Goal: Transaction & Acquisition: Purchase product/service

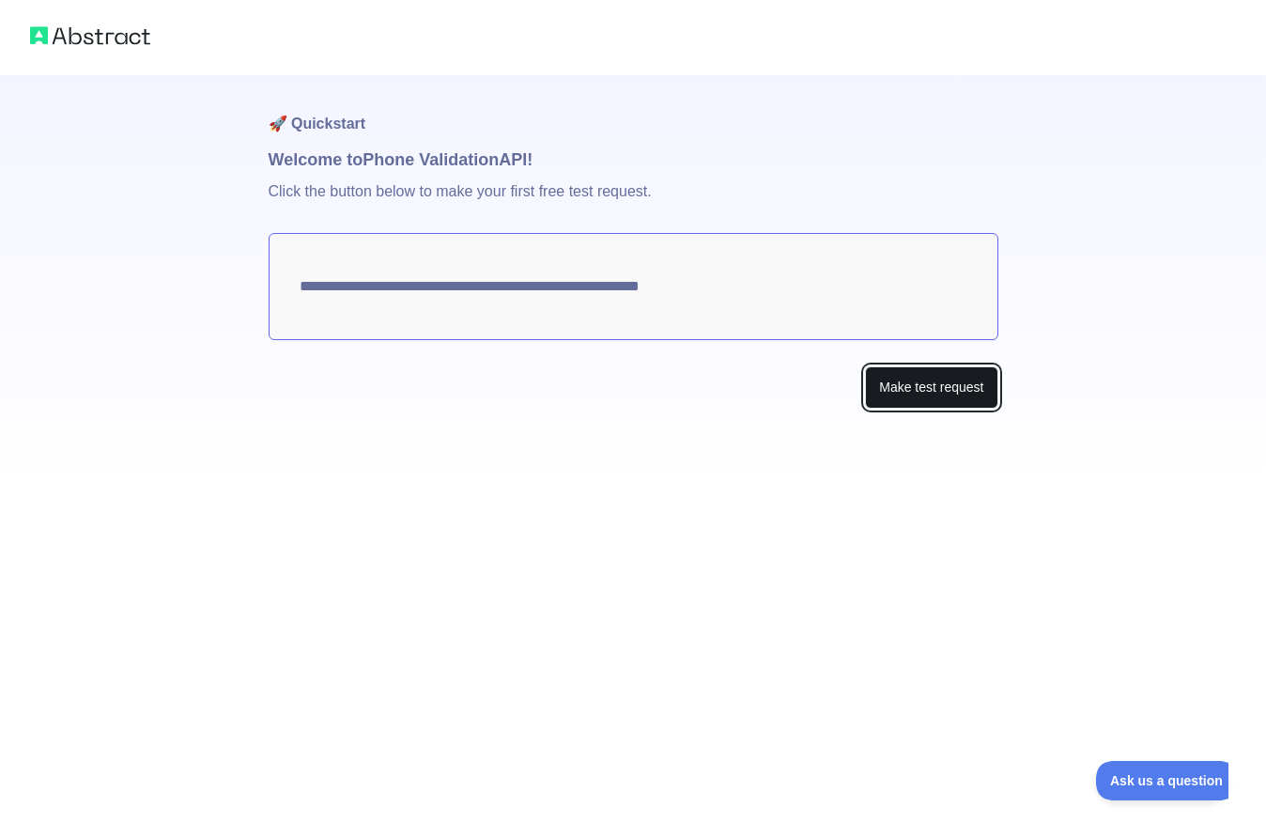
click at [963, 398] on button "Make test request" at bounding box center [931, 387] width 132 height 42
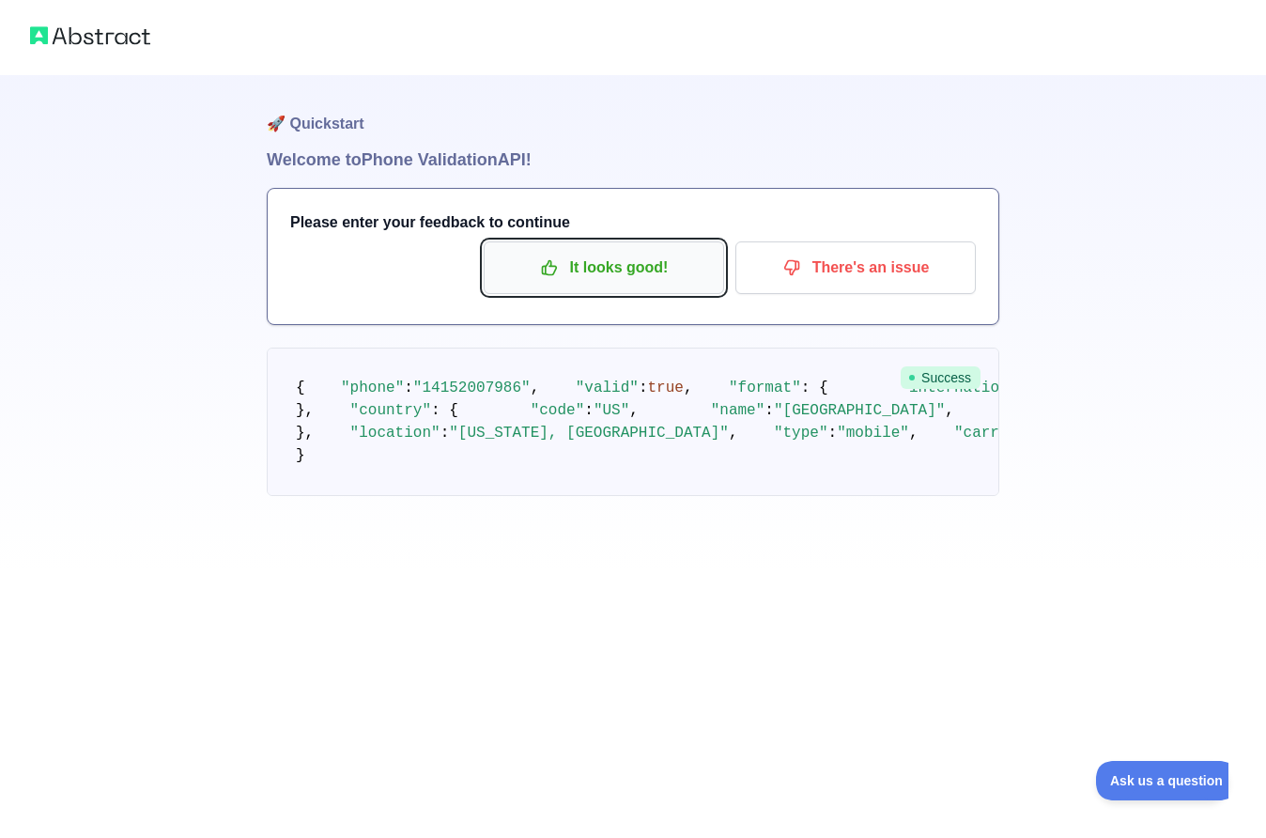
click at [642, 256] on p "It looks good!" at bounding box center [604, 268] width 212 height 32
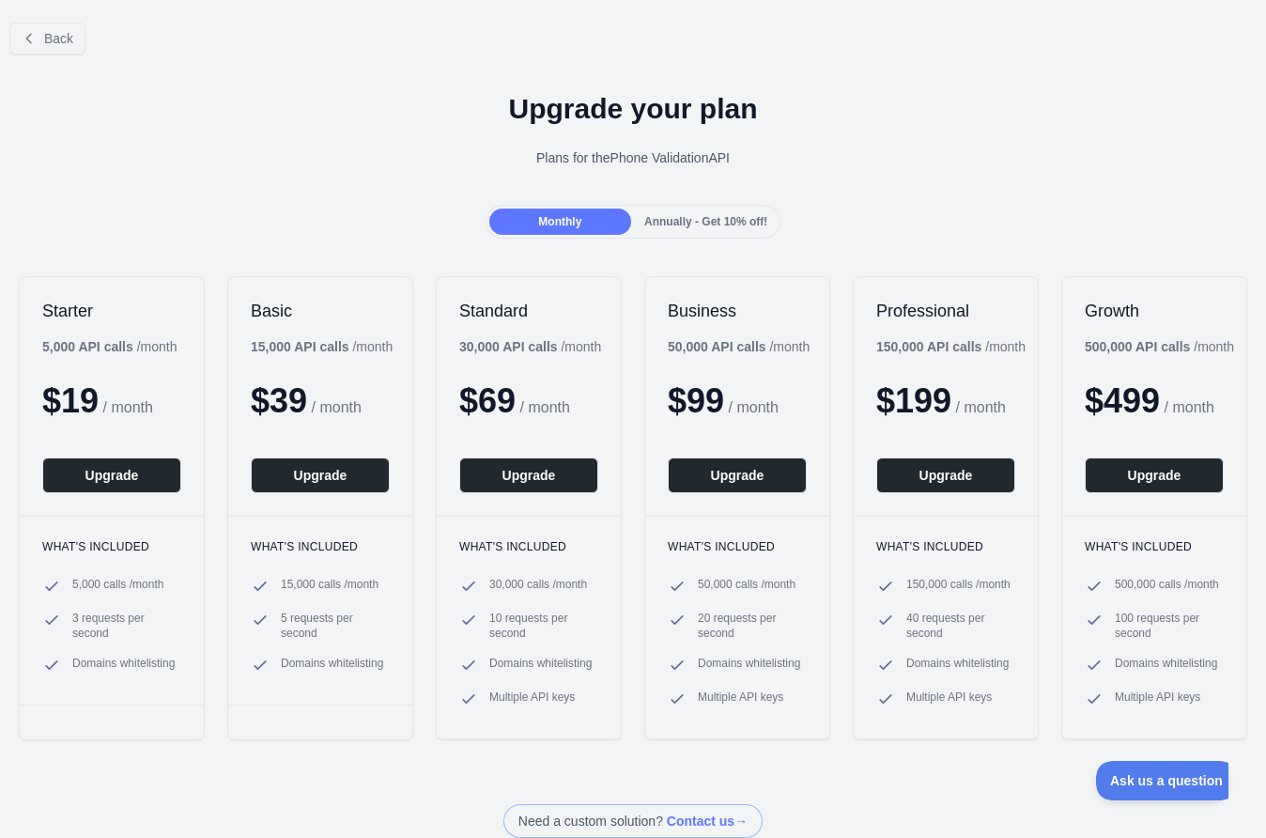
click at [720, 218] on span "Annually - Get 10% off!" at bounding box center [705, 221] width 123 height 13
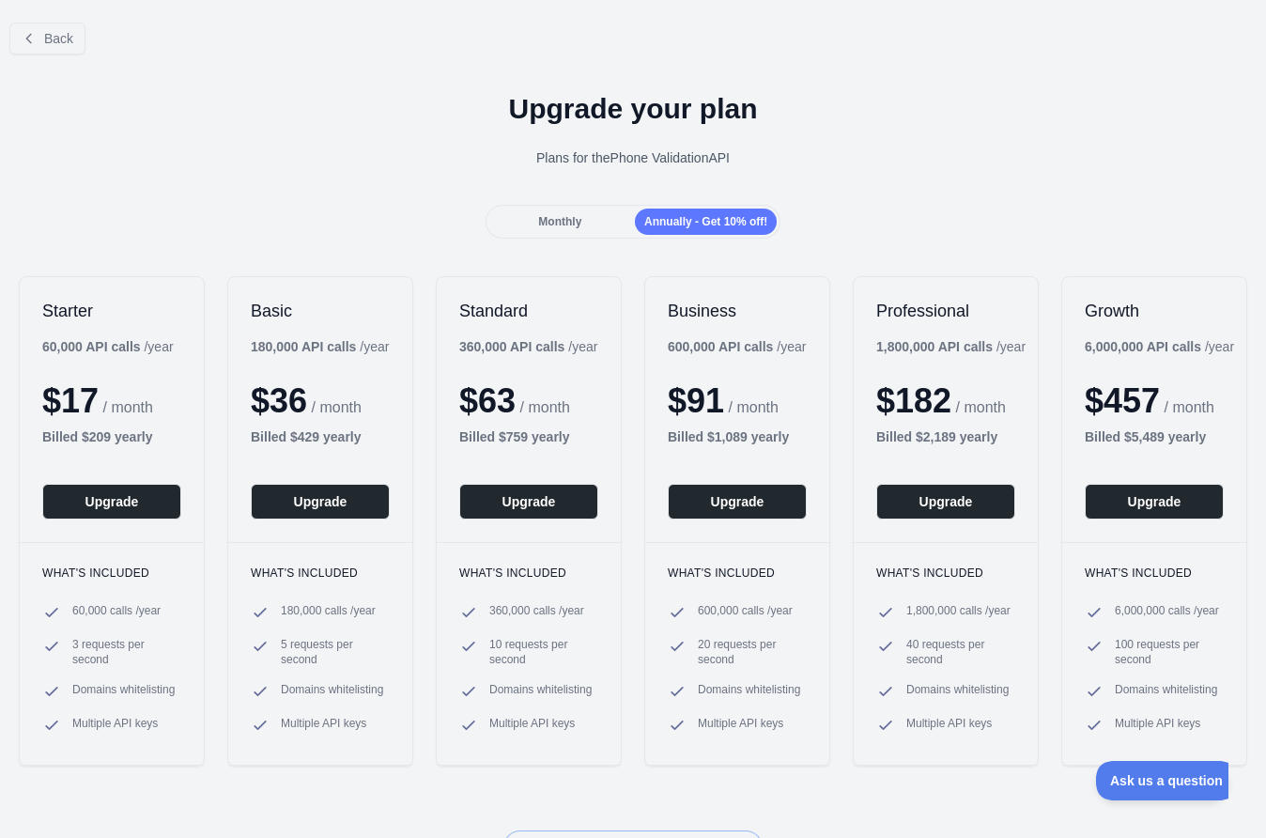
click at [559, 226] on span "Monthly" at bounding box center [559, 221] width 43 height 13
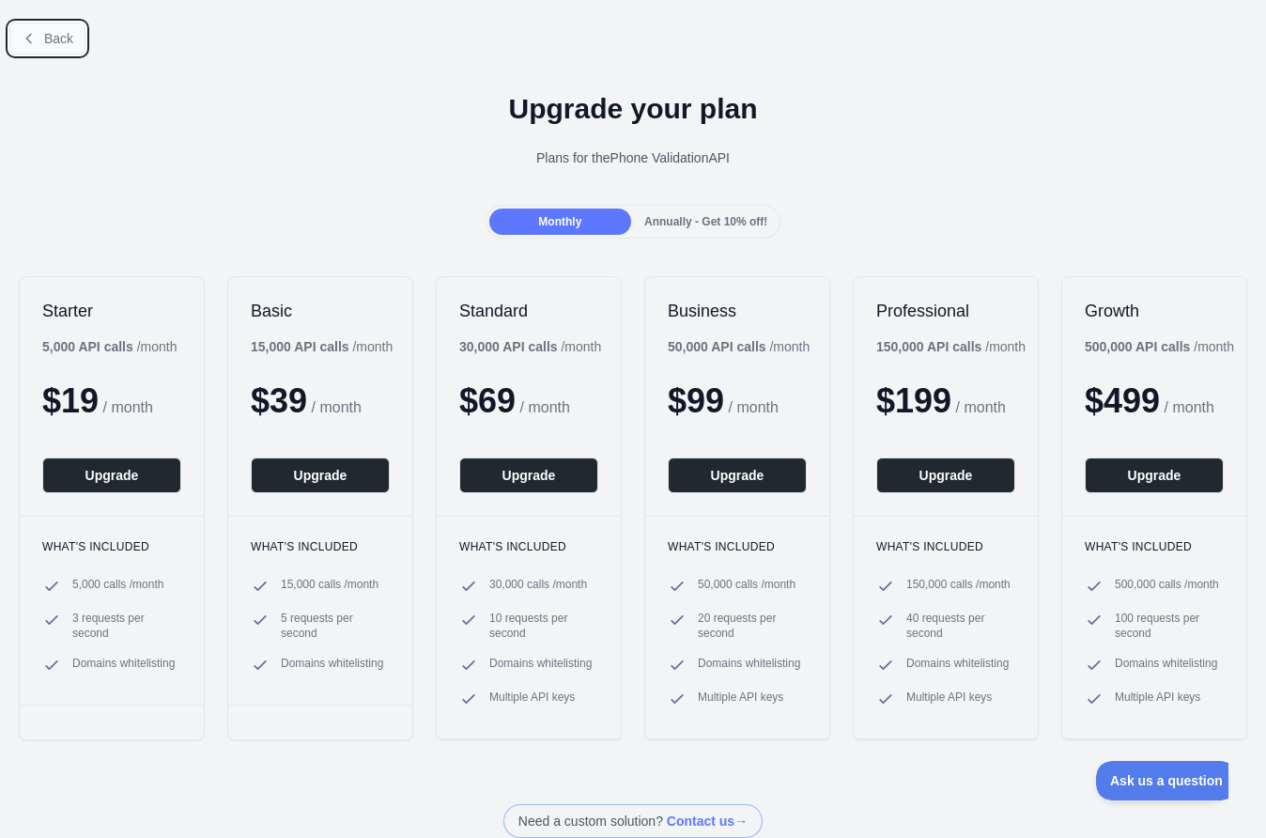
click at [35, 28] on button "Back" at bounding box center [47, 39] width 76 height 32
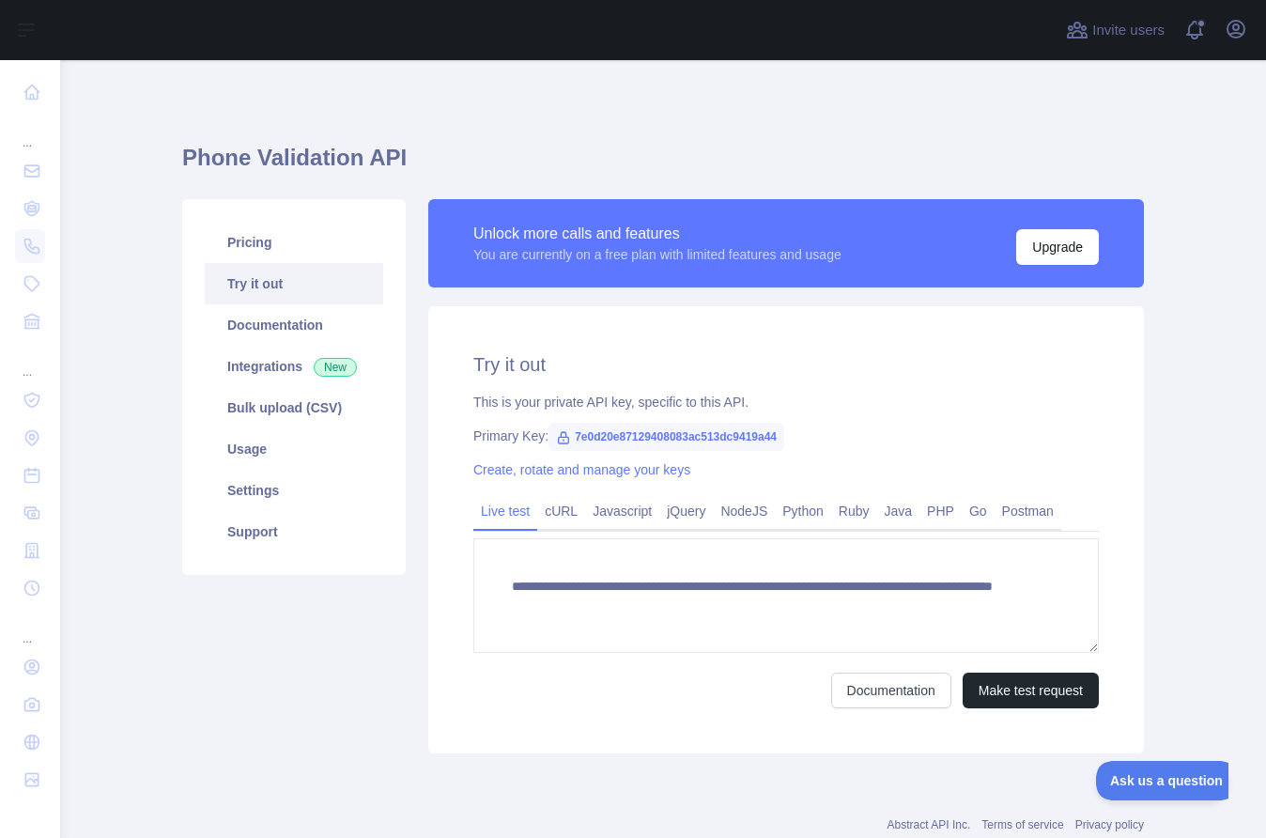
click at [659, 431] on span "7e0d20e87129408083ac513dc9419a44" at bounding box center [667, 437] width 236 height 28
copy span "7e0d20e87129408083ac513dc9419a44"
click at [1109, 140] on div "**********" at bounding box center [663, 442] width 962 height 674
